Goal: Transaction & Acquisition: Purchase product/service

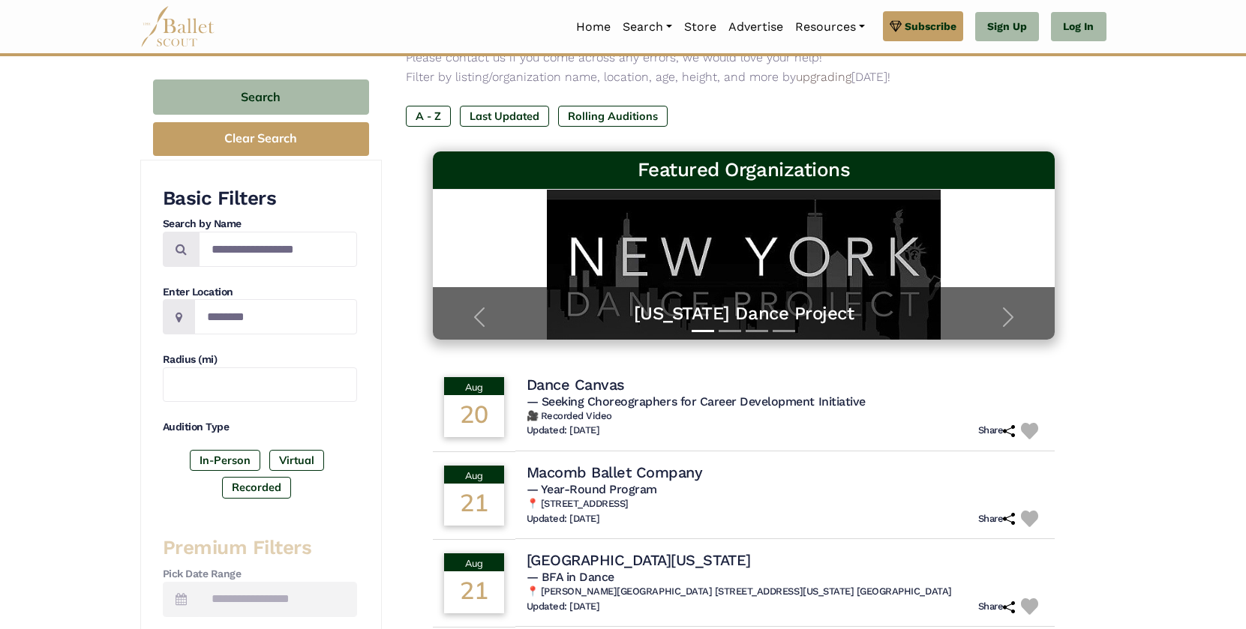
scroll to position [140, 0]
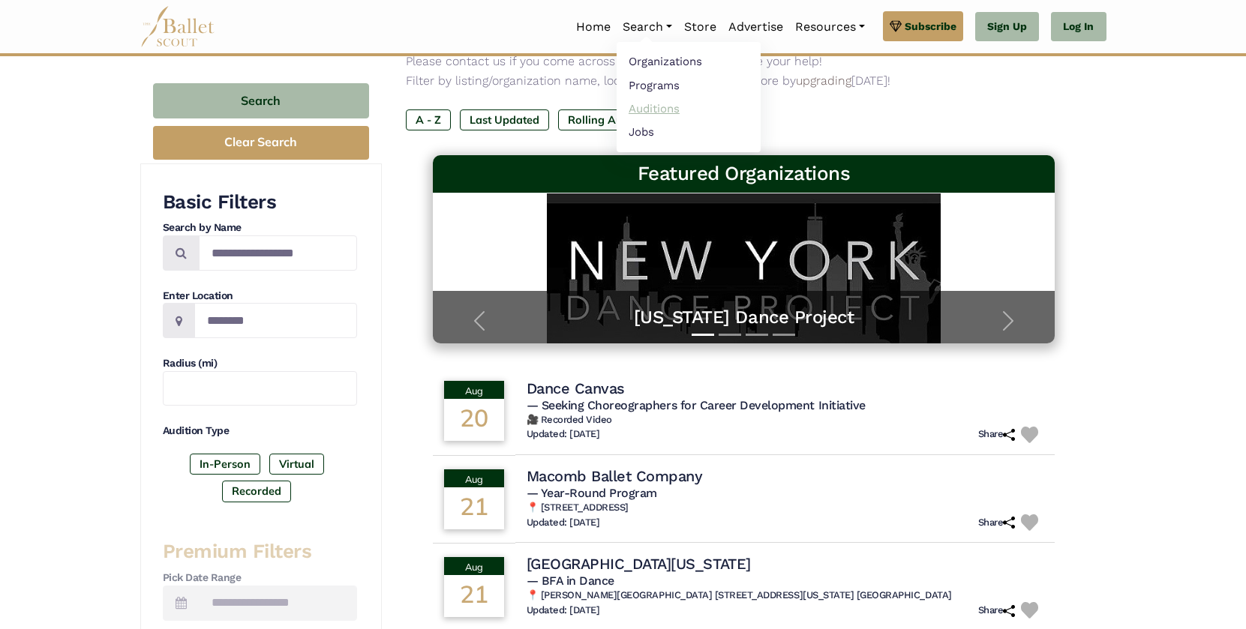
click at [655, 111] on link "Auditions" at bounding box center [689, 108] width 144 height 23
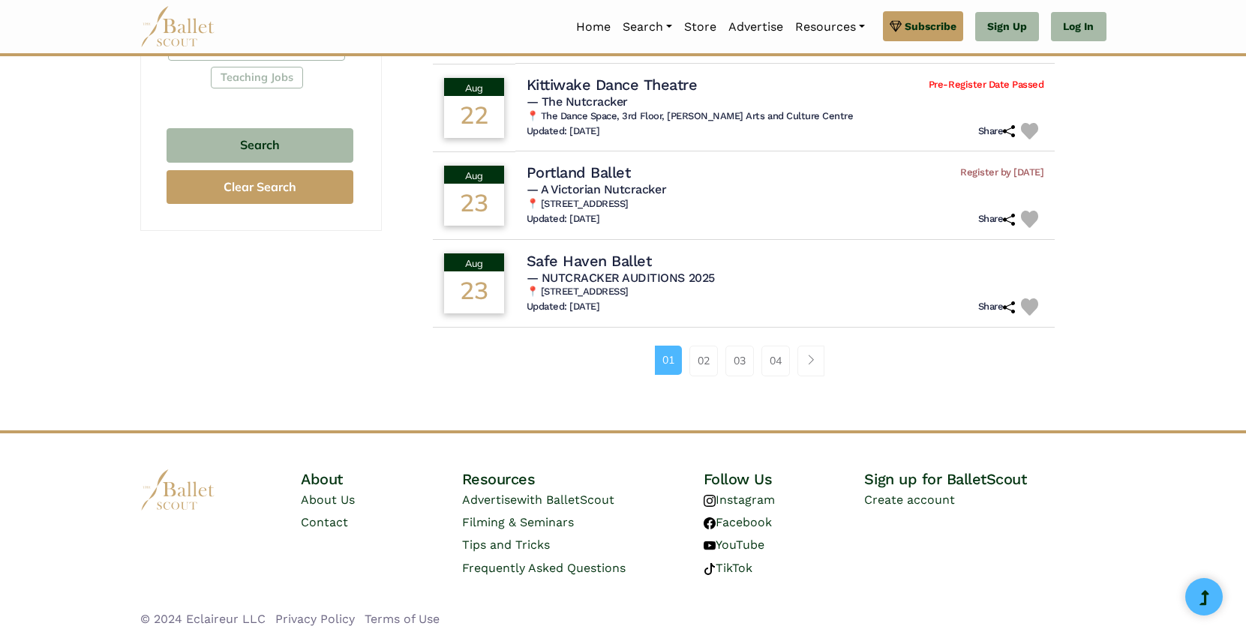
scroll to position [983, 0]
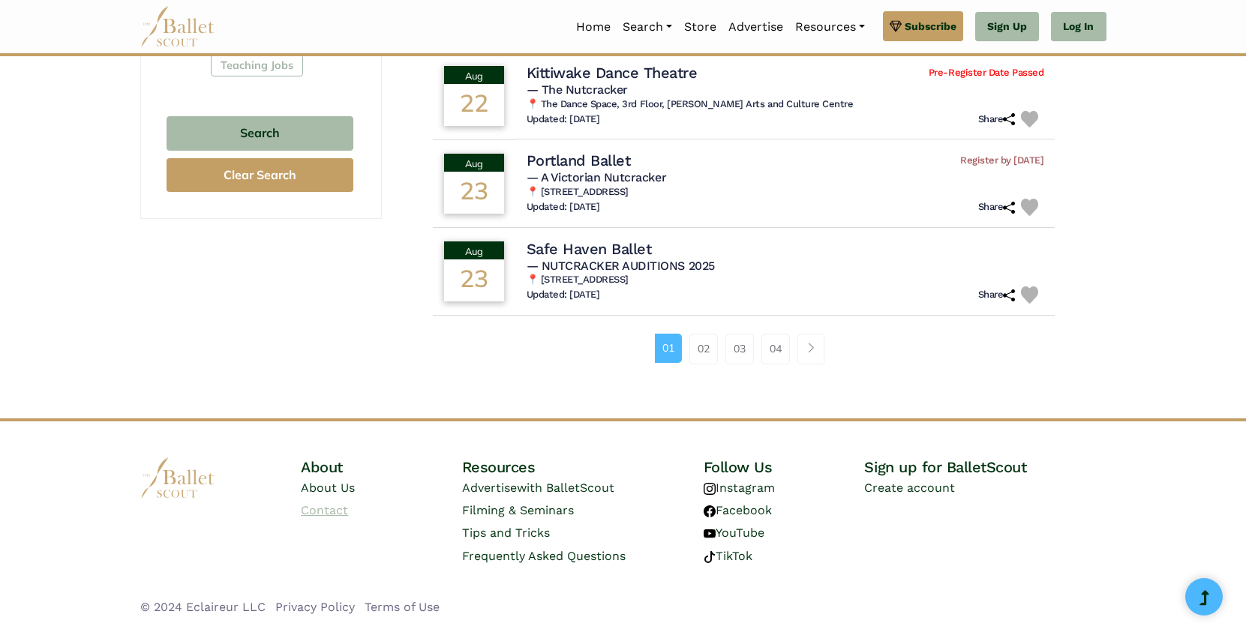
click at [336, 515] on link "Contact" at bounding box center [324, 510] width 47 height 14
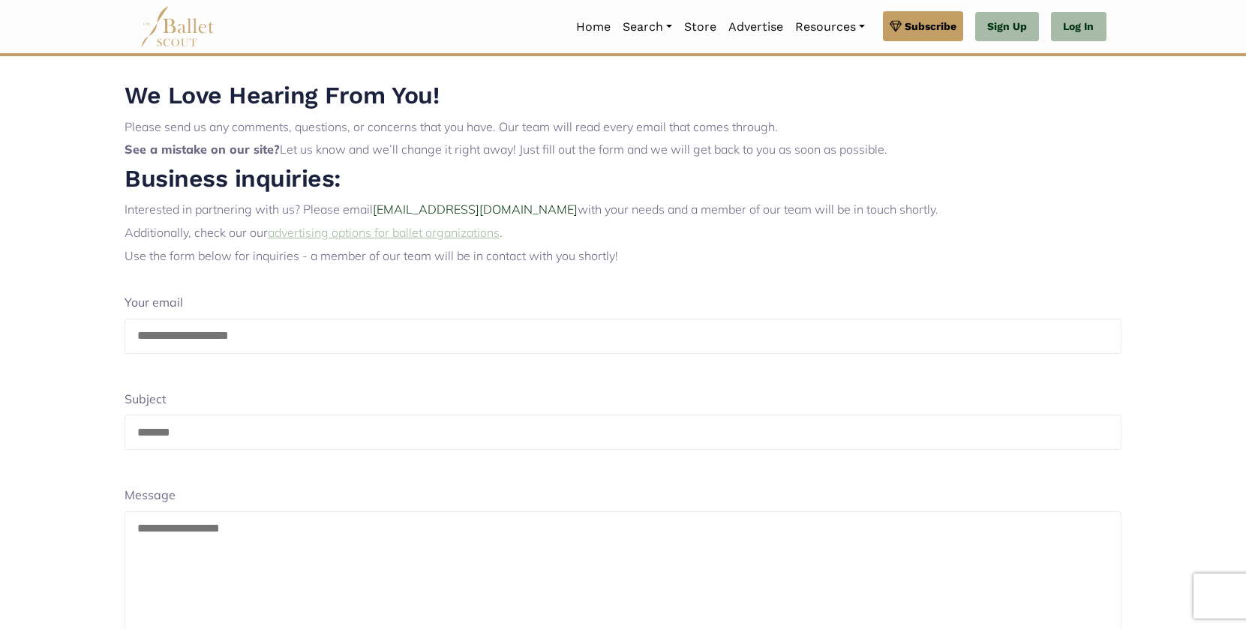
click at [411, 234] on link "advertising options for ballet organizations" at bounding box center [384, 232] width 232 height 15
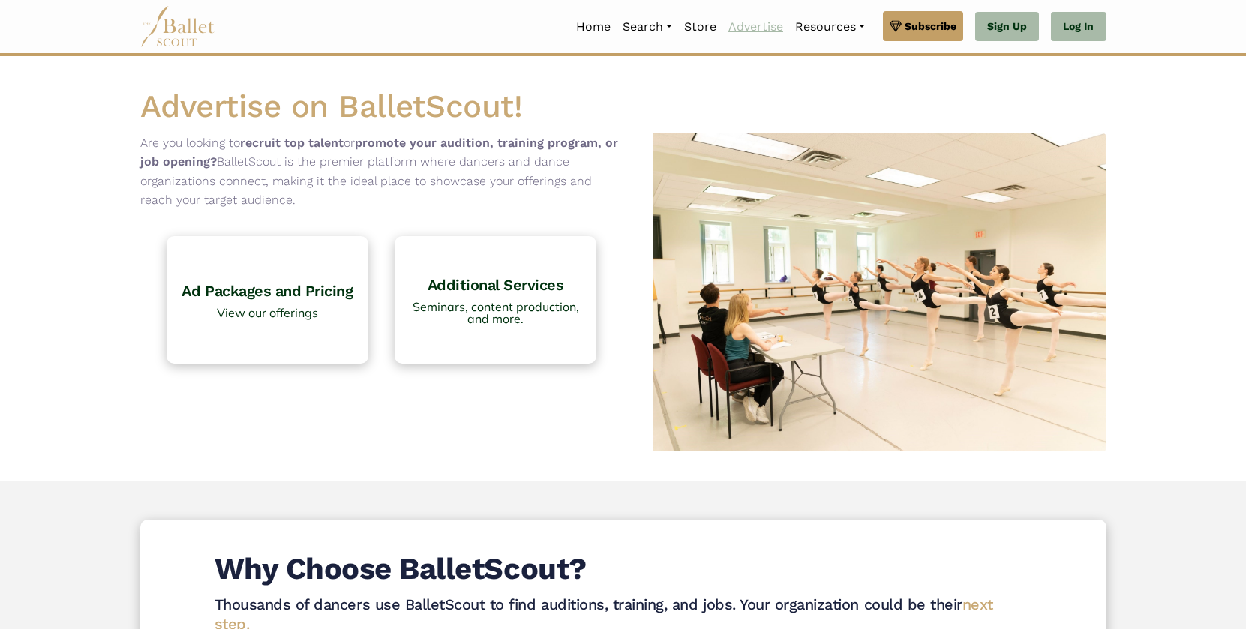
click at [752, 30] on link "Advertise" at bounding box center [755, 27] width 67 height 32
click at [299, 331] on link "Ad Packages and Pricing View our offerings" at bounding box center [268, 300] width 212 height 134
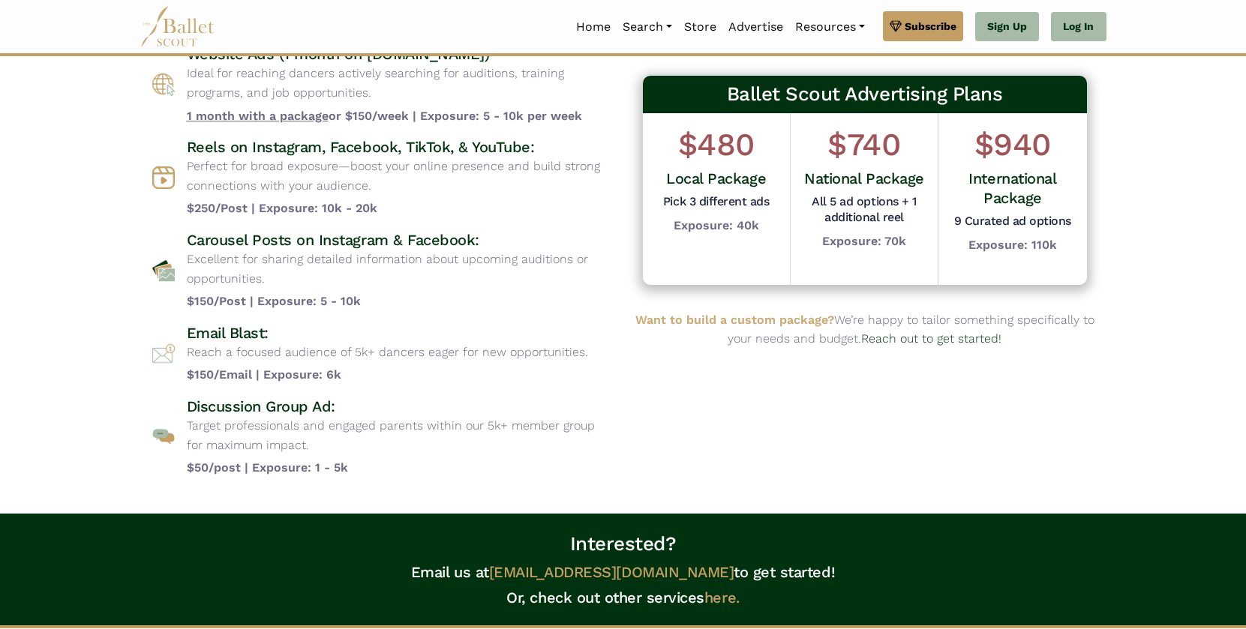
scroll to position [16, 0]
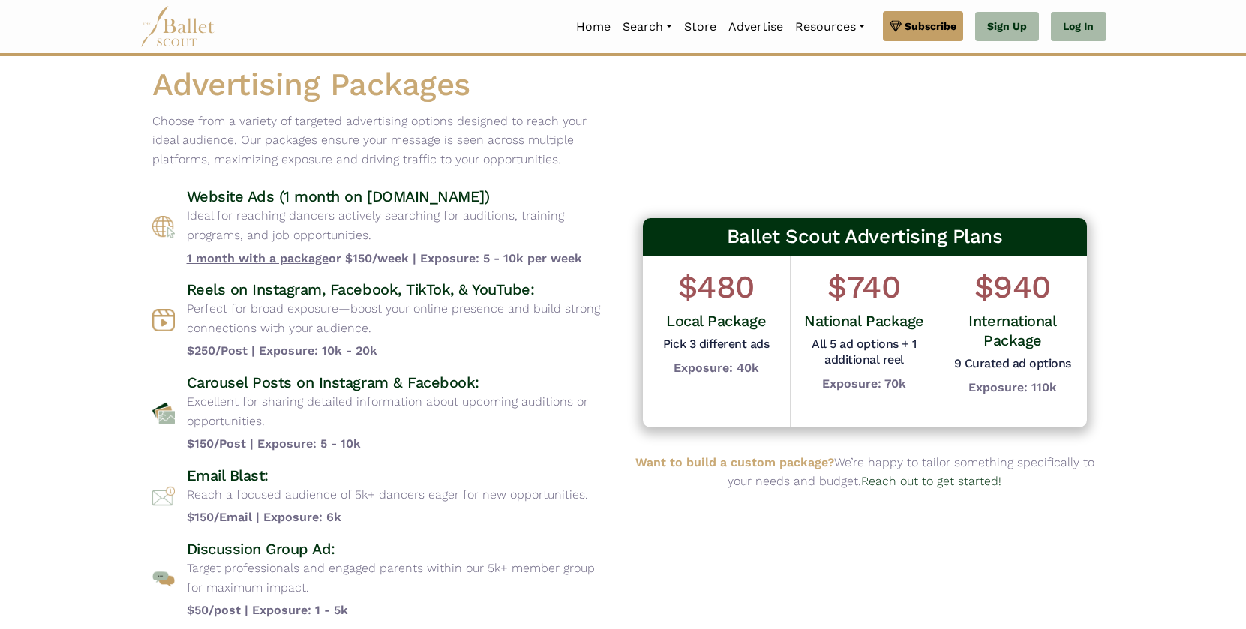
click at [287, 258] on span "1 month with a package" at bounding box center [258, 258] width 142 height 14
click at [227, 263] on span "1 month with a package" at bounding box center [258, 258] width 142 height 14
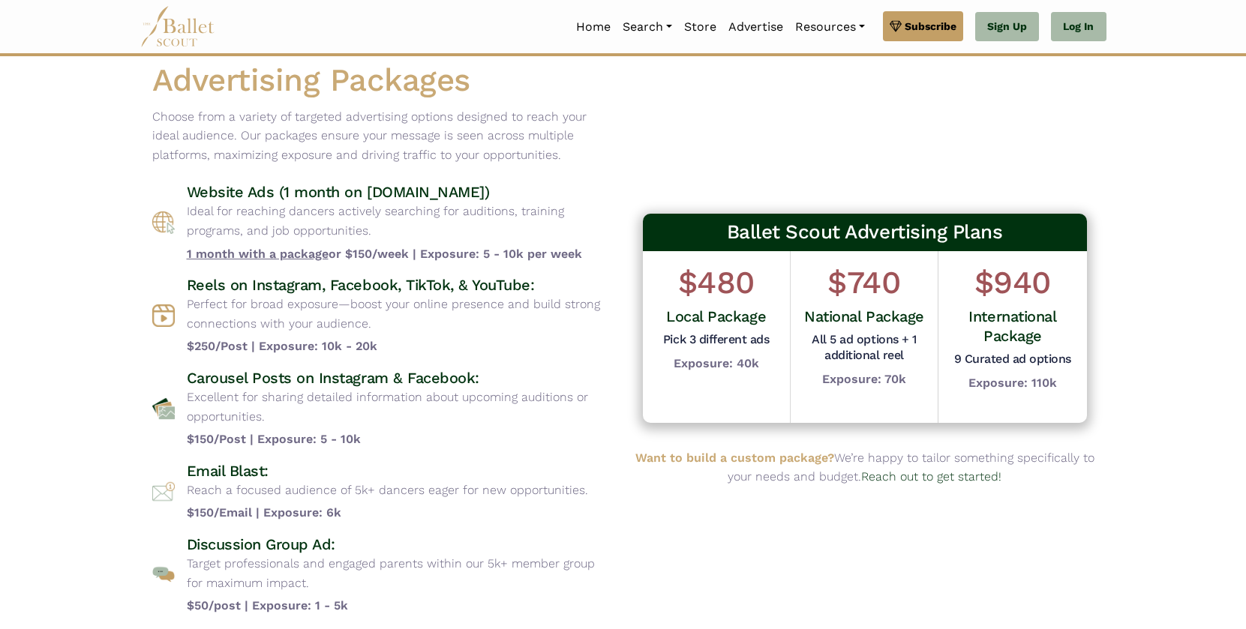
scroll to position [0, 0]
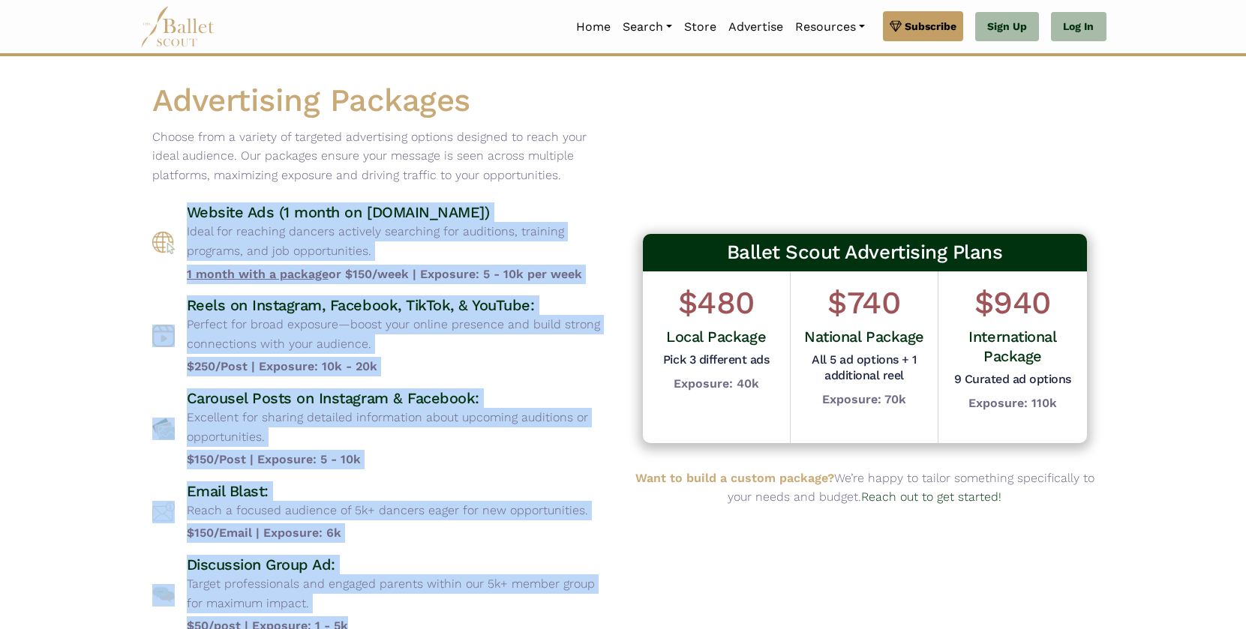
drag, startPoint x: 367, startPoint y: 252, endPoint x: 177, endPoint y: 212, distance: 194.0
click at [177, 212] on div "Website Ads (1 month on [DOMAIN_NAME]) Ideal for reaching dancers actively sear…" at bounding box center [381, 419] width 459 height 433
copy div "Loremip Dol (1 sitam co adi.elitseddoei.temp) Incid utl etdolore magnaal enimad…"
